Goal: Task Accomplishment & Management: Manage account settings

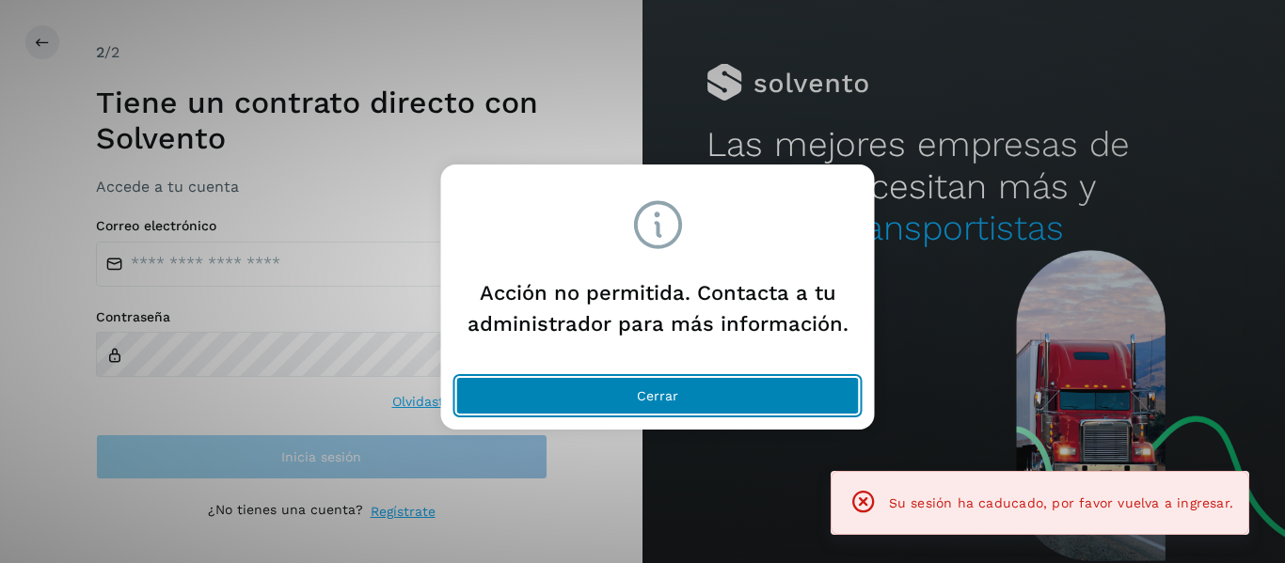
click at [669, 390] on span "Cerrar" at bounding box center [657, 395] width 41 height 13
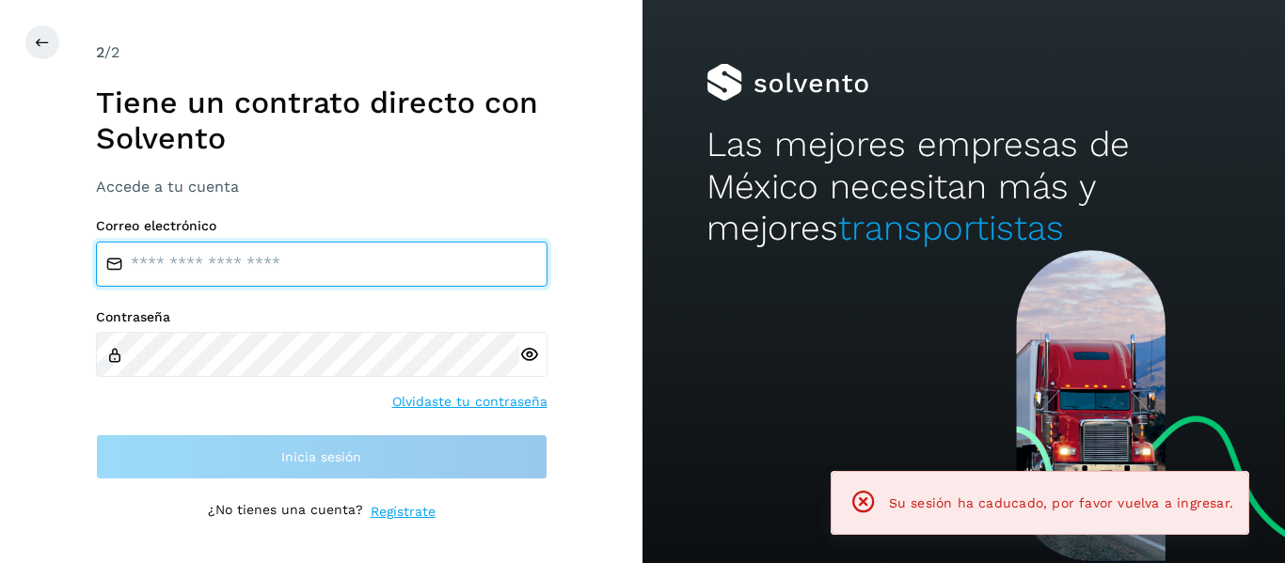
click at [322, 259] on input "email" at bounding box center [321, 264] width 451 height 45
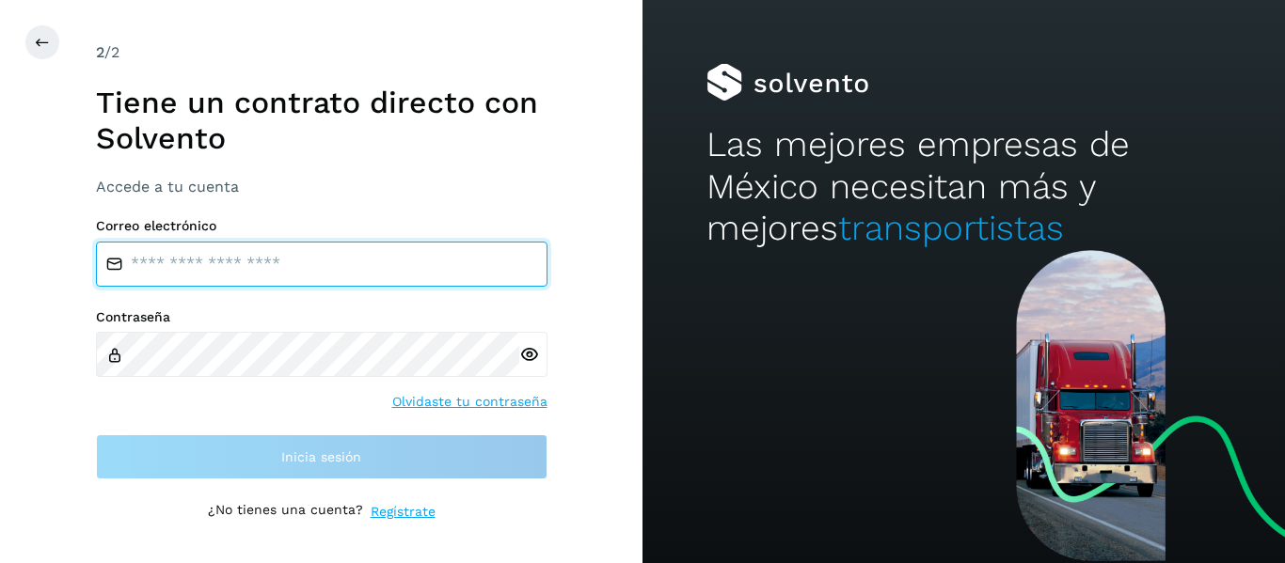
type input "**********"
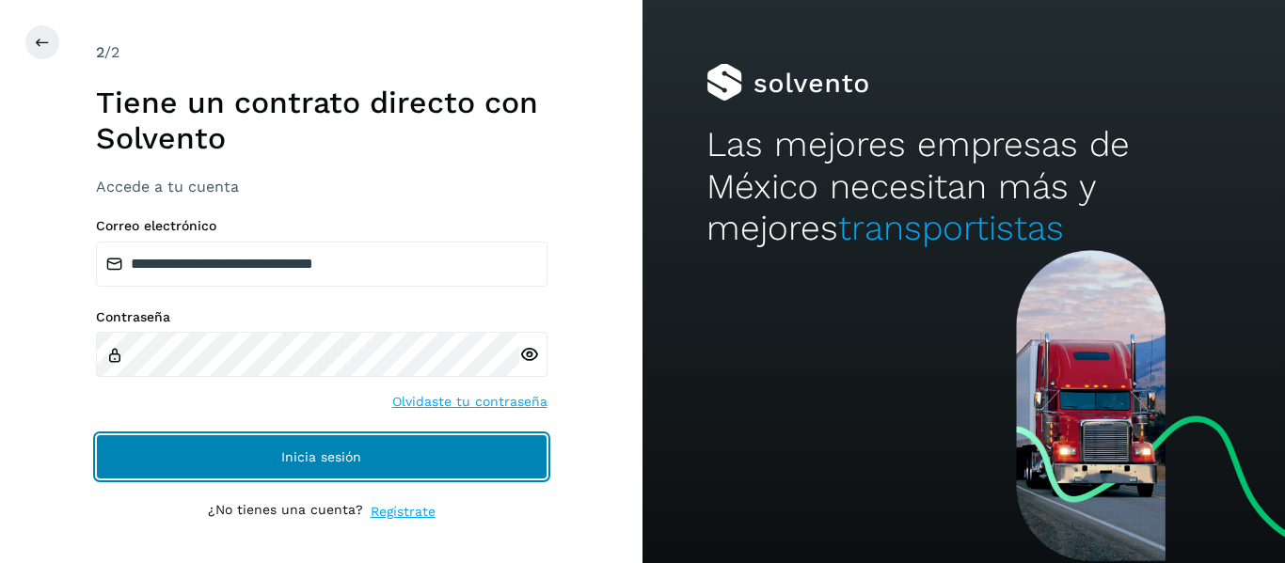
click at [300, 463] on span "Inicia sesión" at bounding box center [321, 456] width 80 height 13
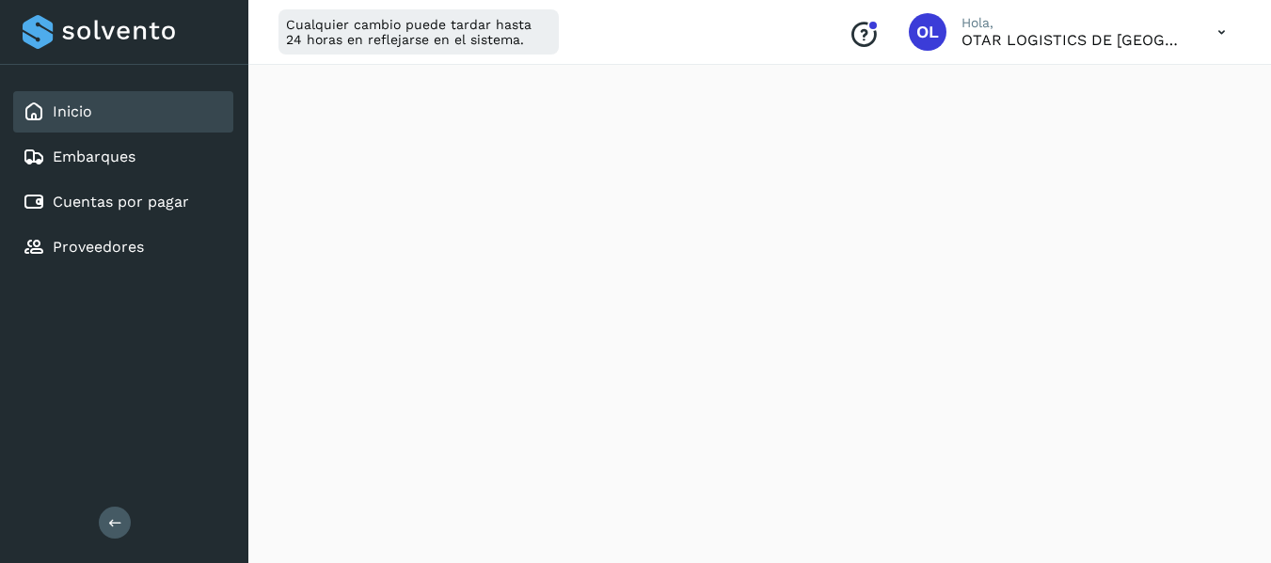
scroll to position [79, 0]
click at [102, 197] on link "Cuentas por pagar" at bounding box center [121, 202] width 136 height 18
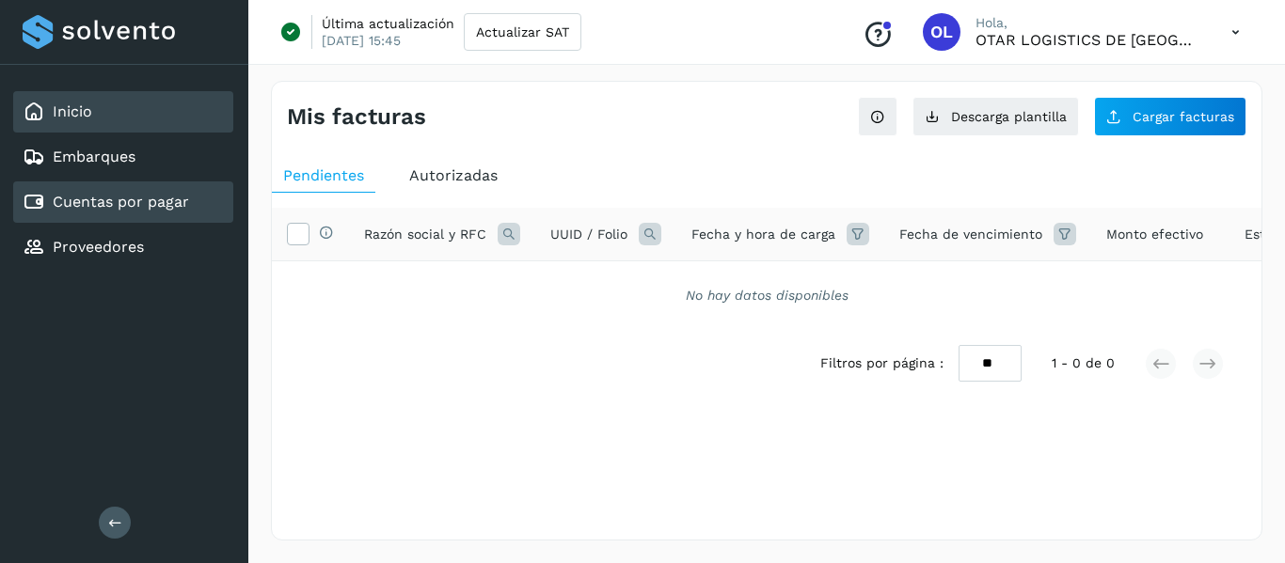
click at [92, 110] on div "Inicio" at bounding box center [123, 111] width 220 height 41
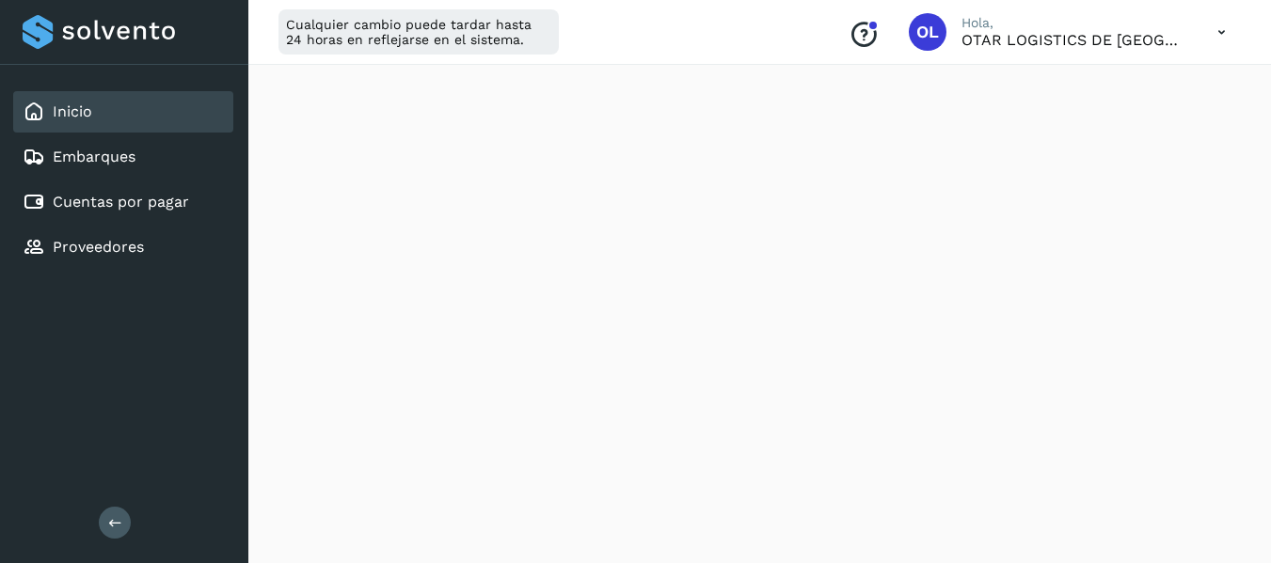
scroll to position [175, 0]
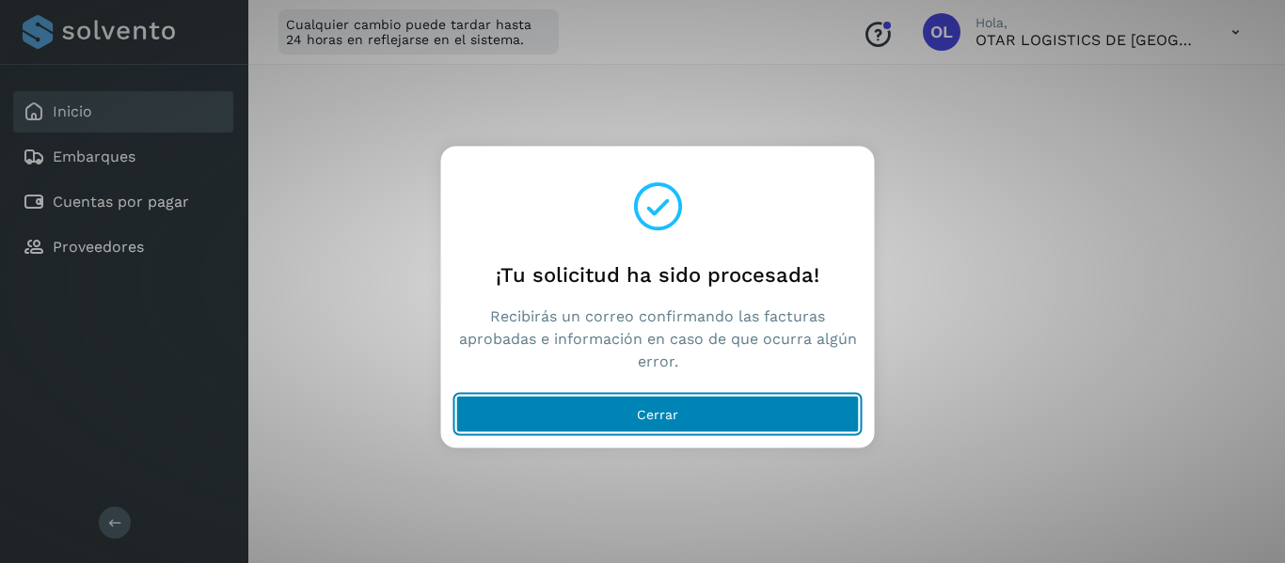
click at [697, 419] on button "Cerrar" at bounding box center [657, 414] width 403 height 38
